Goal: Transaction & Acquisition: Purchase product/service

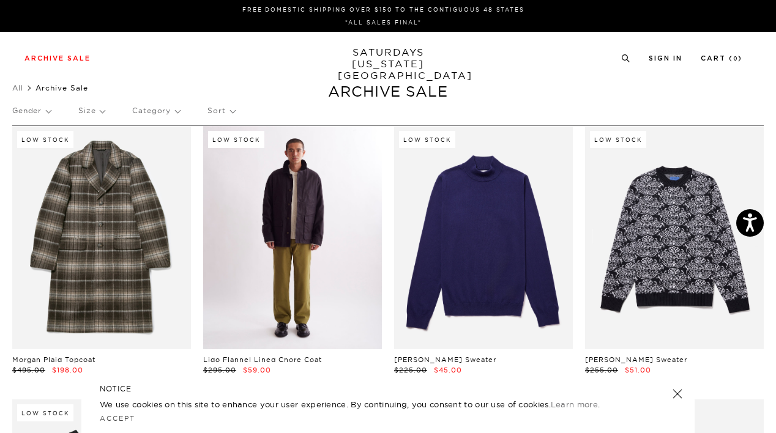
click at [305, 199] on link at bounding box center [292, 237] width 179 height 223
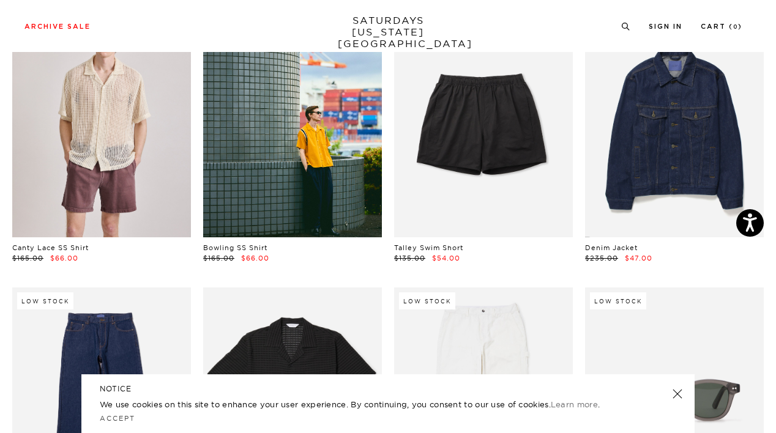
scroll to position [1224, 0]
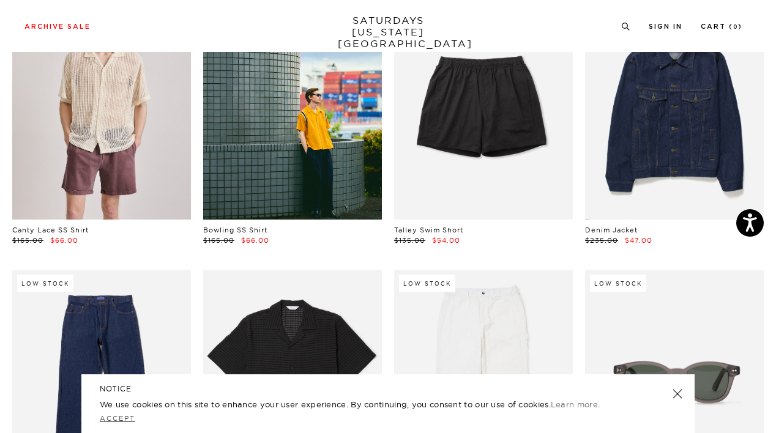
click at [119, 418] on link "Accept" at bounding box center [117, 418] width 35 height 9
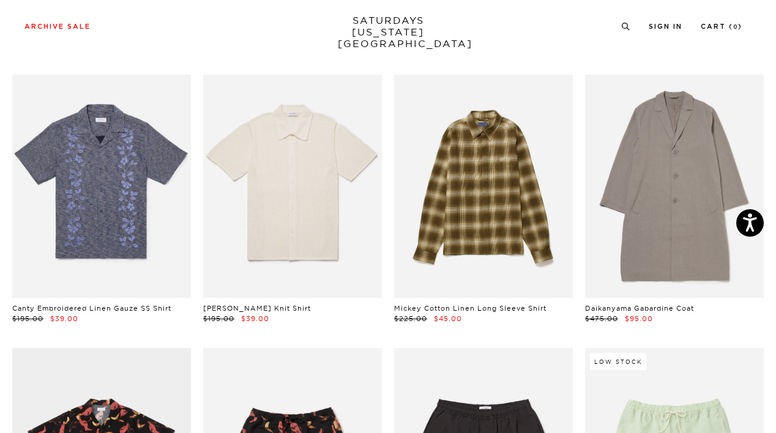
scroll to position [3610, 0]
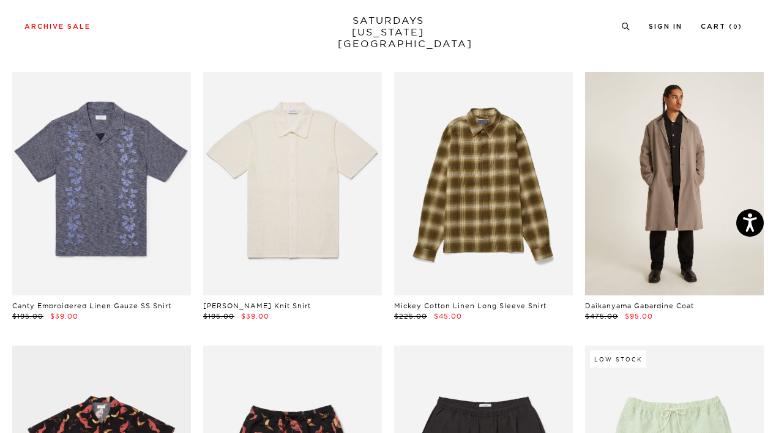
click at [648, 168] on link at bounding box center [674, 183] width 179 height 223
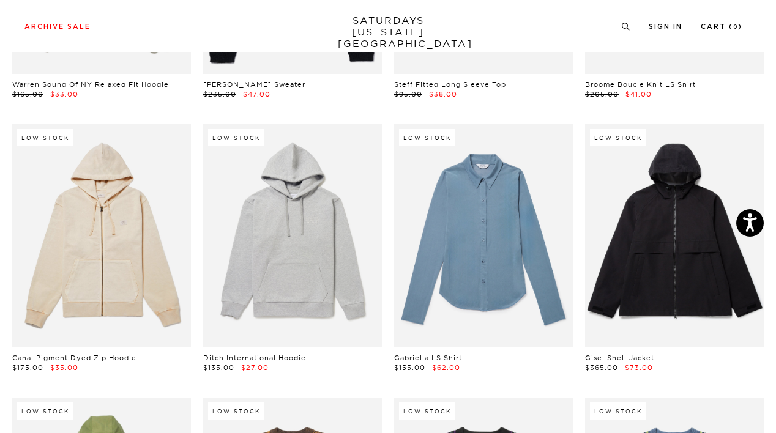
scroll to position [9359, 0]
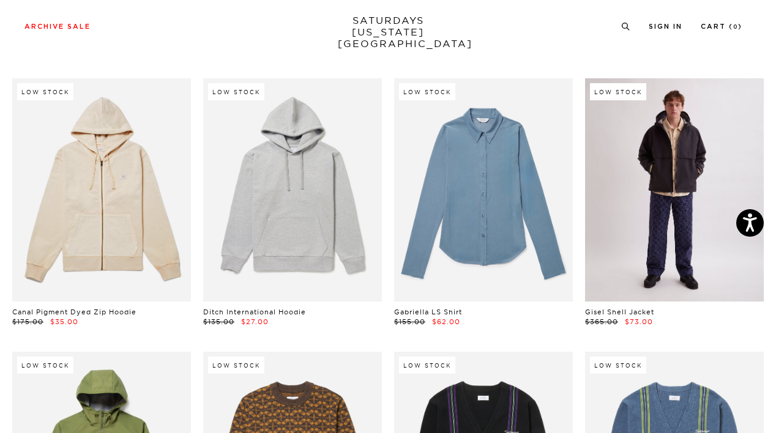
click at [621, 203] on link at bounding box center [674, 189] width 179 height 223
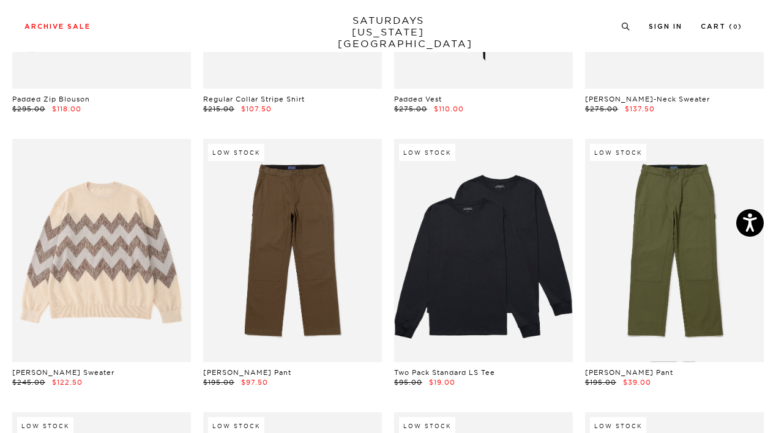
scroll to position [14774, 0]
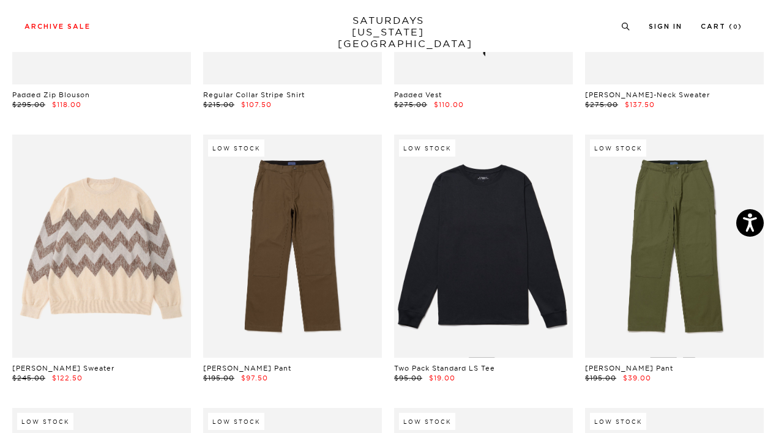
click at [559, 220] on link at bounding box center [483, 246] width 179 height 223
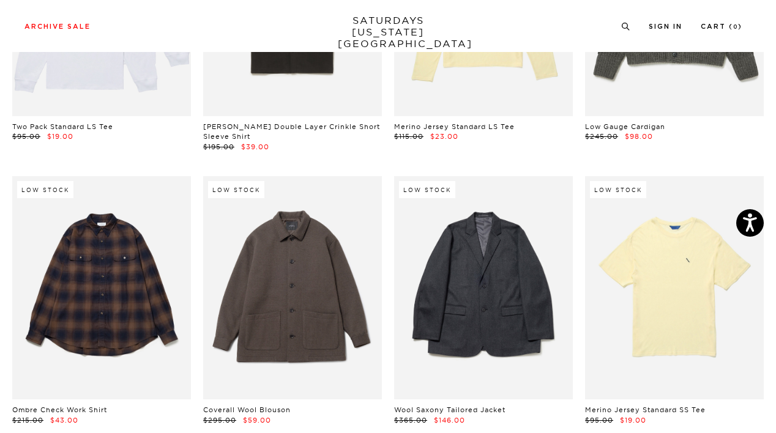
scroll to position [15290, 0]
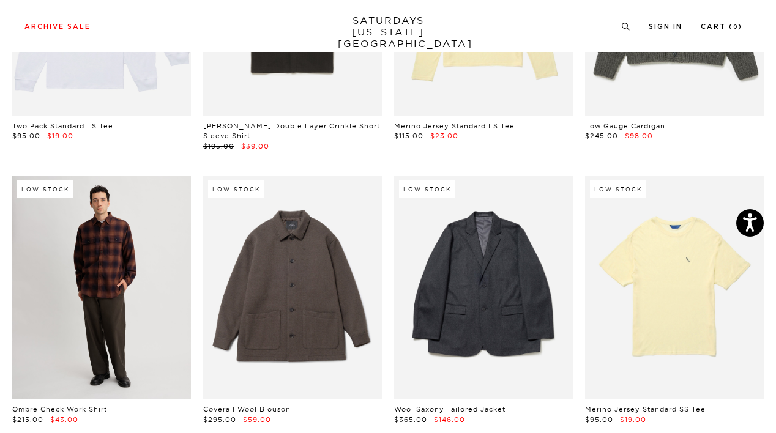
click at [120, 237] on link at bounding box center [101, 287] width 179 height 223
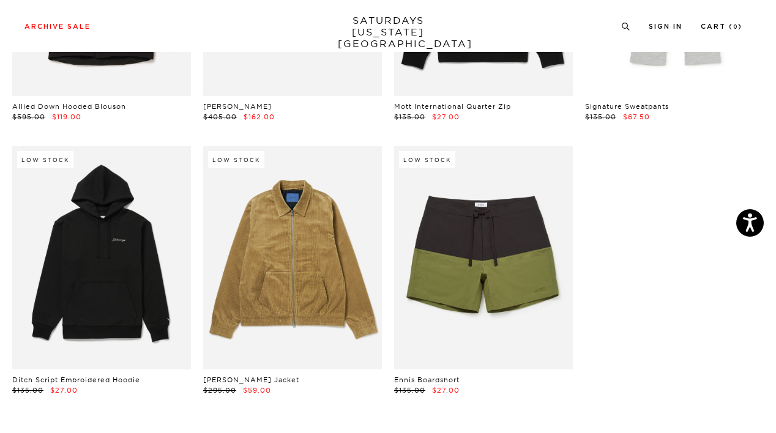
scroll to position [15869, 0]
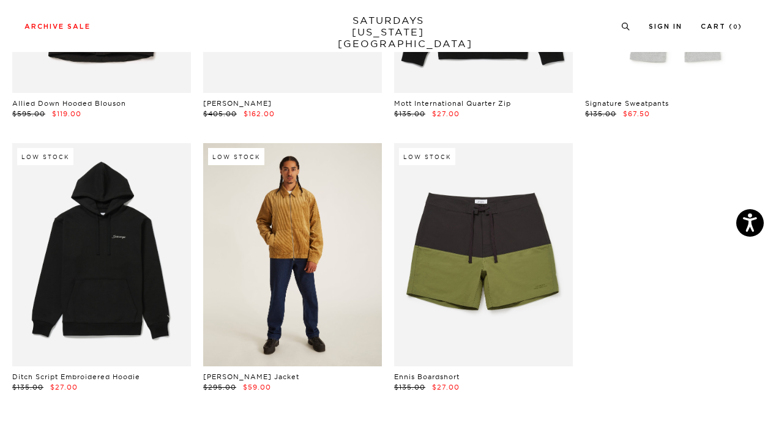
click at [313, 258] on link at bounding box center [292, 254] width 179 height 223
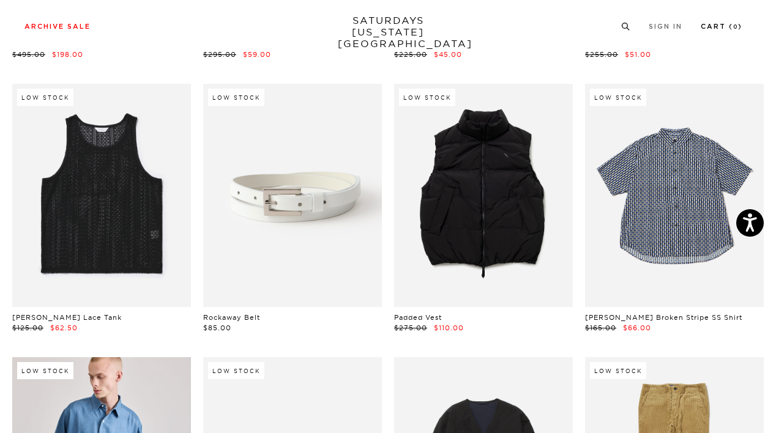
scroll to position [327, 0]
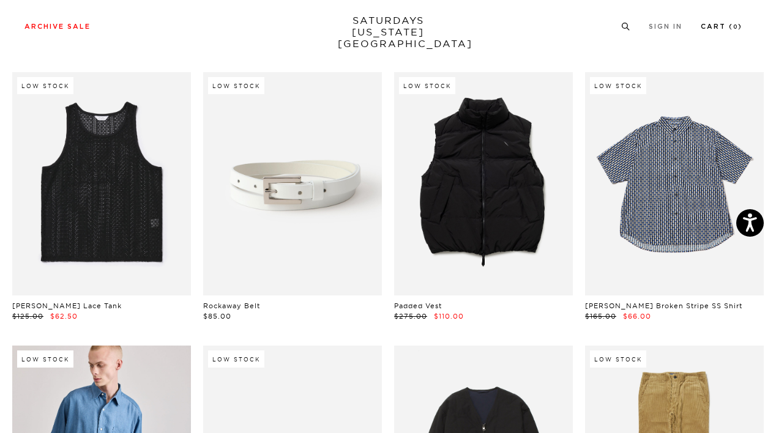
click at [722, 21] on li "Cart ( 0 )" at bounding box center [722, 25] width 42 height 11
click at [723, 23] on link "Cart ( 0 )" at bounding box center [722, 26] width 42 height 7
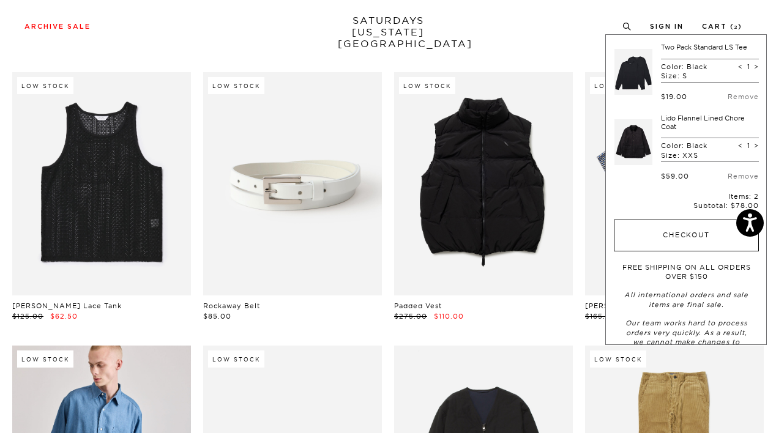
click at [674, 233] on button "Checkout" at bounding box center [686, 236] width 145 height 32
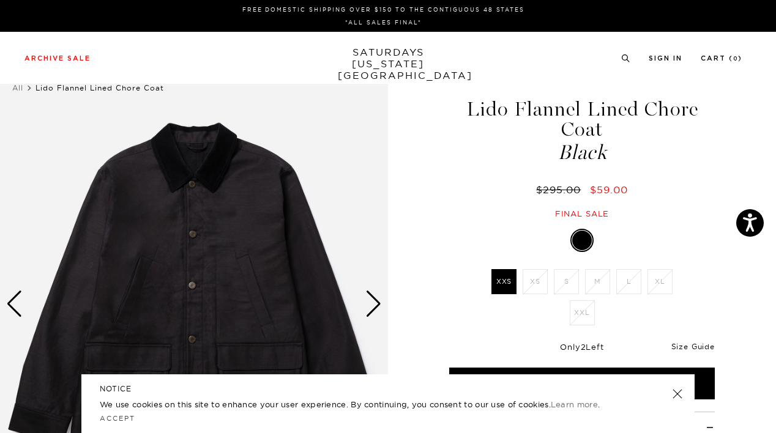
click at [684, 346] on link "Size Guide" at bounding box center [692, 346] width 43 height 9
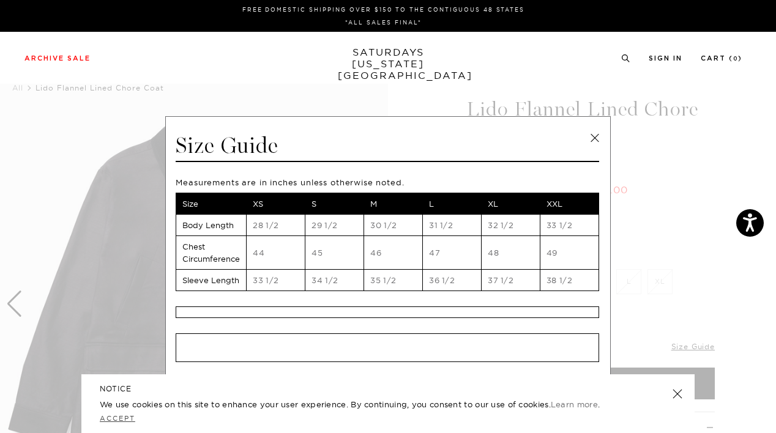
click at [114, 418] on link "Accept" at bounding box center [117, 418] width 35 height 9
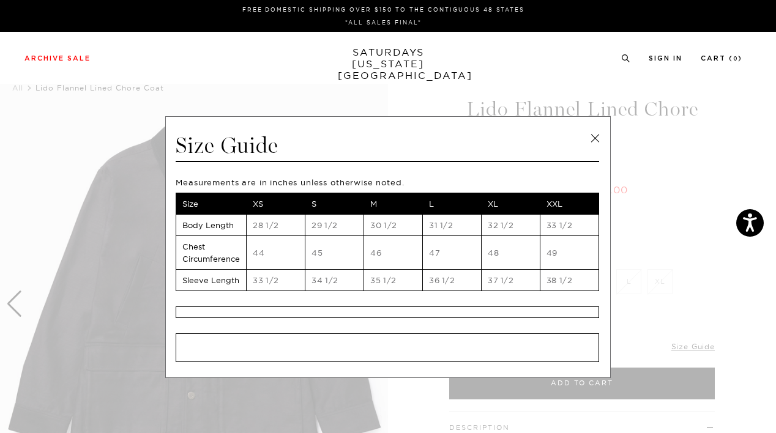
click at [588, 132] on link at bounding box center [595, 138] width 18 height 18
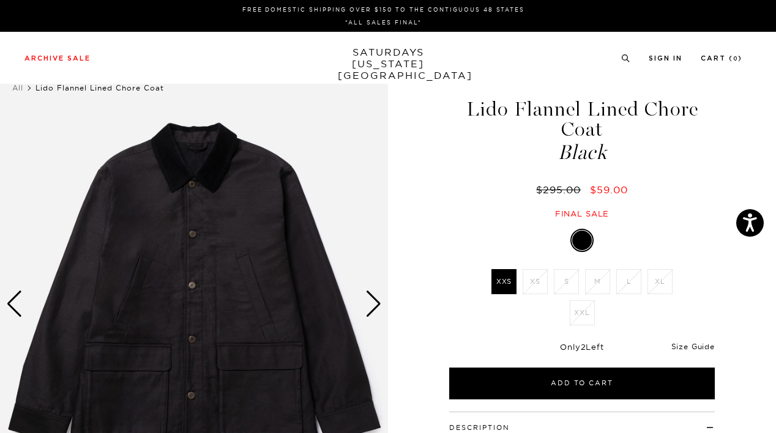
click at [704, 343] on link "Size Guide" at bounding box center [692, 346] width 43 height 9
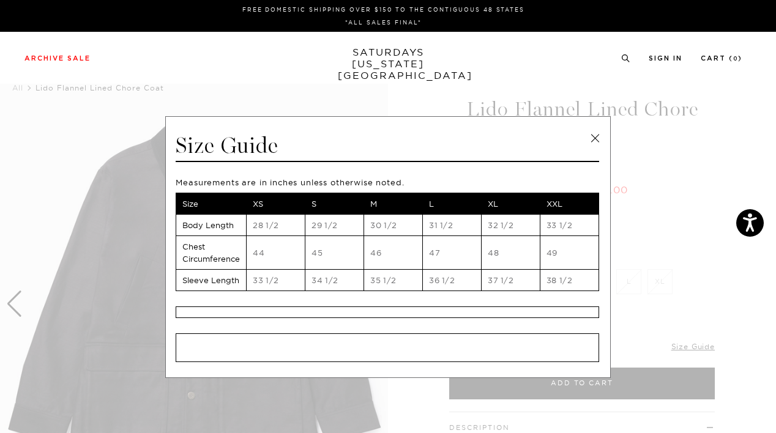
click at [591, 135] on link at bounding box center [595, 138] width 18 height 18
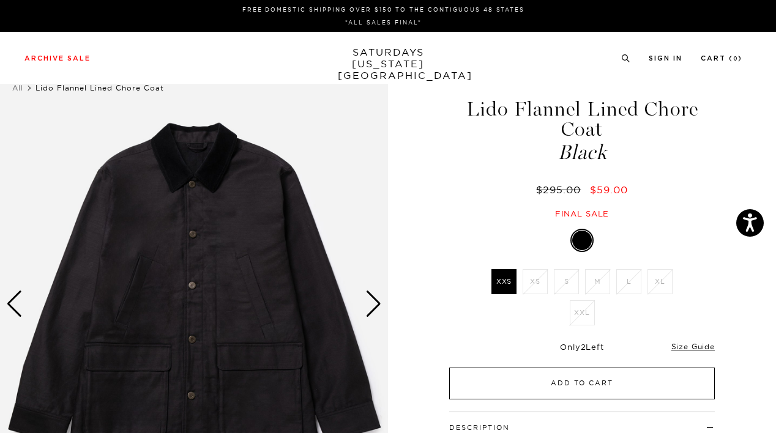
click at [539, 376] on button "Add to Cart" at bounding box center [582, 384] width 266 height 32
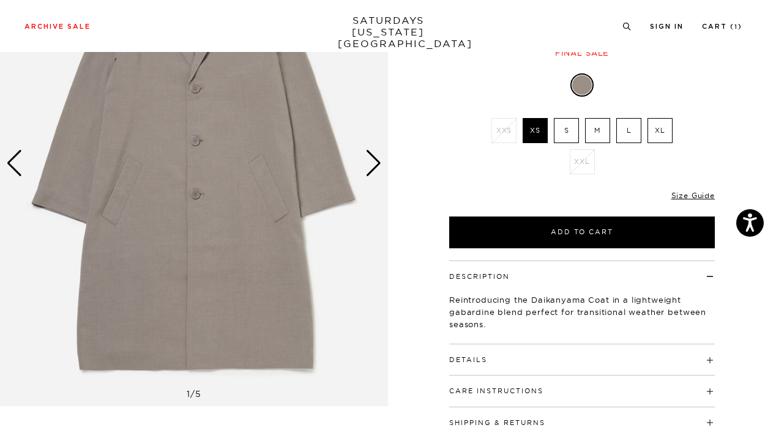
scroll to position [151, 0]
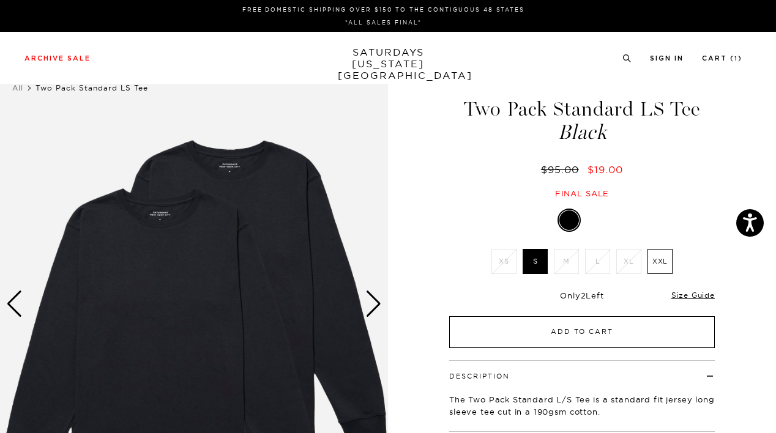
click at [604, 326] on button "Add to Cart" at bounding box center [582, 332] width 266 height 32
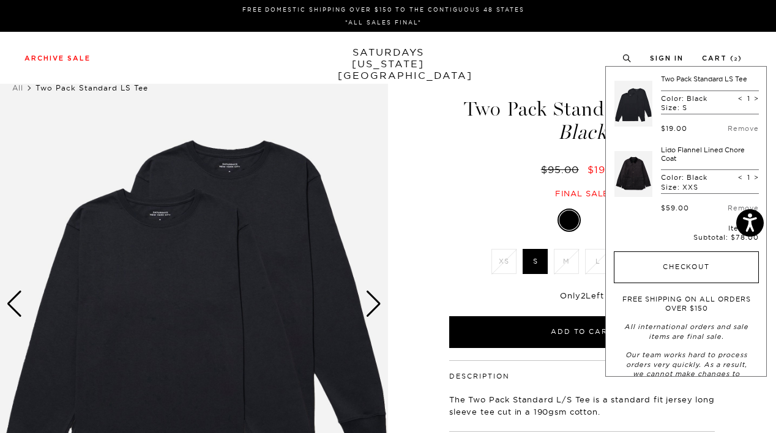
click at [735, 264] on button "Checkout" at bounding box center [686, 268] width 145 height 32
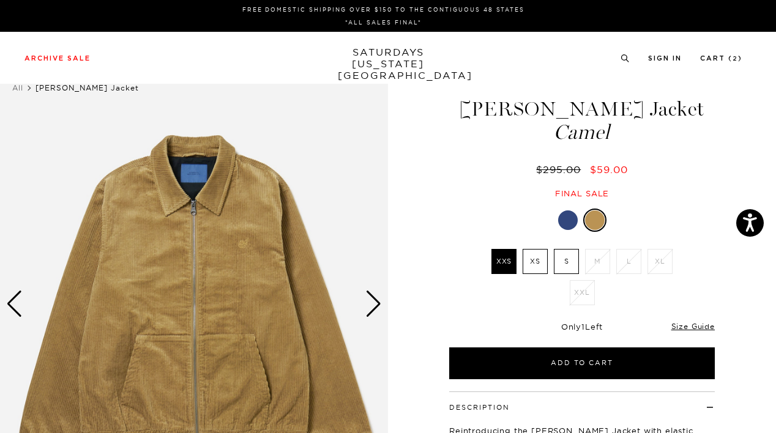
click at [564, 211] on div at bounding box center [568, 221] width 20 height 20
